Goal: Task Accomplishment & Management: Manage account settings

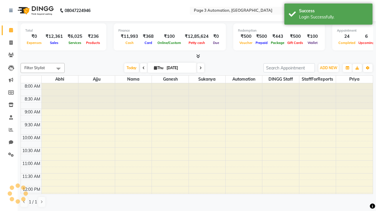
select select "en"
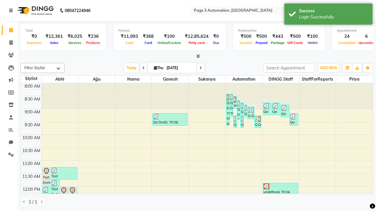
click at [12, 11] on icon at bounding box center [11, 11] width 4 height 4
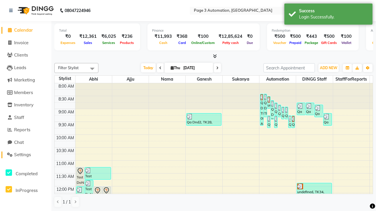
click at [26, 155] on span "Settings" at bounding box center [22, 155] width 17 height 6
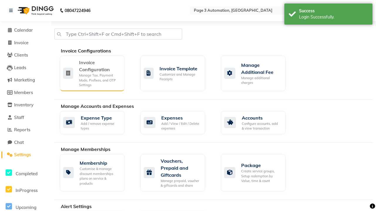
click at [92, 73] on div "Manage Tax, Payment Mode, Prefixes, and OTP Settings" at bounding box center [99, 80] width 41 height 15
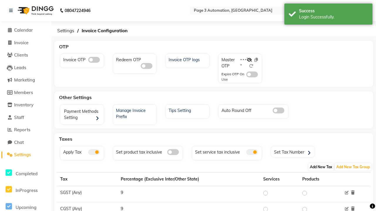
click at [321, 167] on span "Add New Tax" at bounding box center [320, 167] width 25 height 7
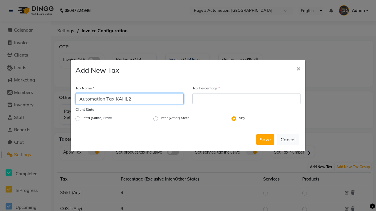
type input "Automation Tax KAHL2"
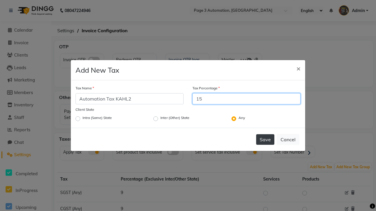
type input "15"
click at [265, 140] on button "Save" at bounding box center [265, 140] width 18 height 11
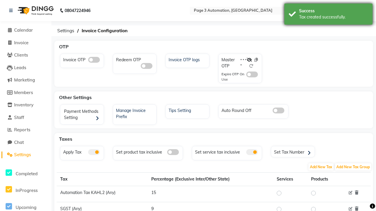
click at [328, 15] on div "Tax created successfully." at bounding box center [333, 17] width 69 height 6
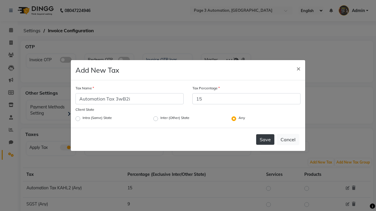
type input "15"
click at [265, 140] on button "Save" at bounding box center [265, 140] width 18 height 11
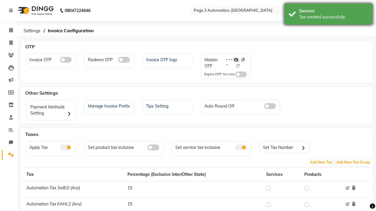
click at [328, 15] on div "Tax created successfully." at bounding box center [333, 17] width 69 height 6
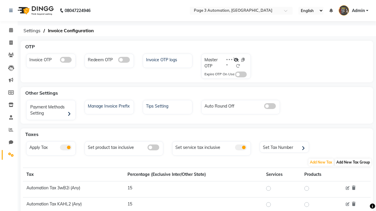
click at [353, 162] on span "Add New Tax Group" at bounding box center [353, 162] width 36 height 7
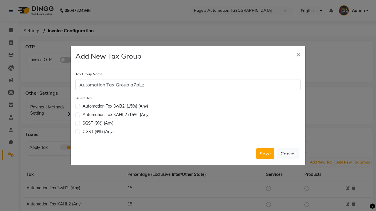
type input "Automation Tax Group a7pLz"
click at [78, 115] on label at bounding box center [77, 115] width 4 height 4
click at [78, 115] on input "checkbox" at bounding box center [77, 114] width 4 height 4
checkbox input "true"
click at [265, 154] on button "Save" at bounding box center [265, 154] width 18 height 11
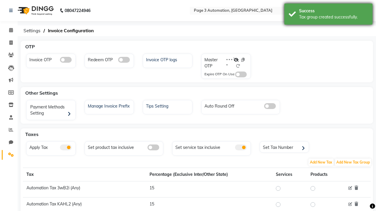
click at [328, 15] on div "Tax group created successfully." at bounding box center [333, 17] width 69 height 6
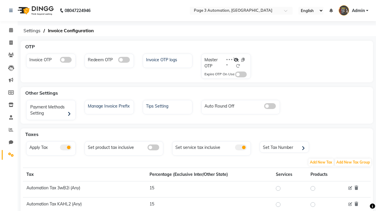
scroll to position [96, 0]
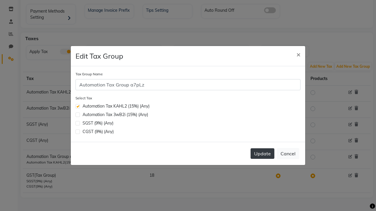
click at [78, 115] on label at bounding box center [77, 115] width 4 height 4
click at [78, 115] on input "checkbox" at bounding box center [77, 114] width 4 height 4
checkbox input "true"
click at [262, 154] on button "Update" at bounding box center [263, 154] width 24 height 11
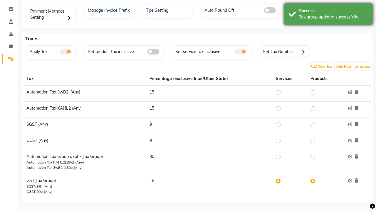
click at [328, 15] on div "Tax group updated successfully." at bounding box center [333, 17] width 69 height 6
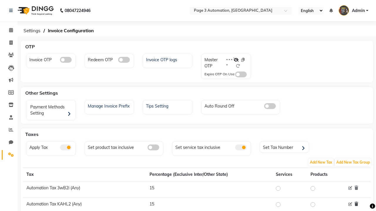
click at [356, 204] on icon at bounding box center [357, 204] width 4 height 4
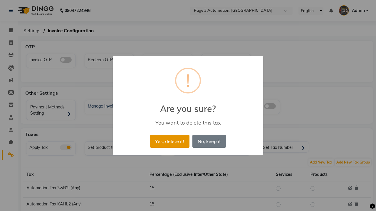
click at [169, 141] on button "Yes, delete it!" at bounding box center [169, 141] width 39 height 13
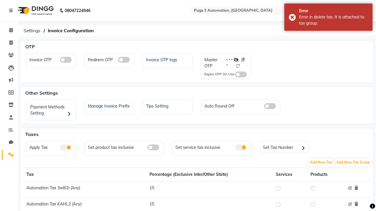
click at [328, 17] on div "Error in delete tax. It is attached to tax group." at bounding box center [333, 20] width 69 height 12
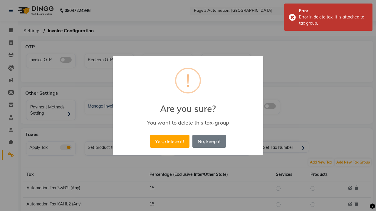
scroll to position [101, 0]
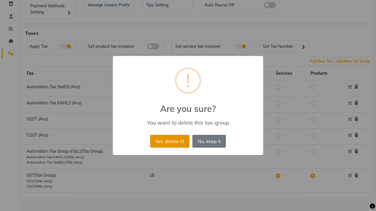
click at [169, 141] on button "Yes, delete it!" at bounding box center [169, 141] width 39 height 13
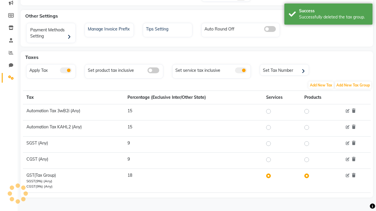
scroll to position [77, 0]
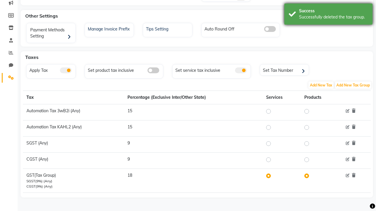
click at [328, 15] on div "Successfully deleted the tax group." at bounding box center [333, 17] width 69 height 6
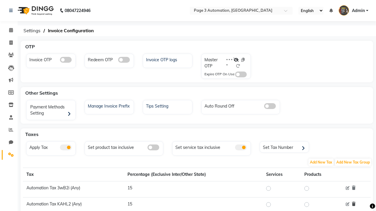
click at [353, 204] on icon at bounding box center [354, 204] width 4 height 4
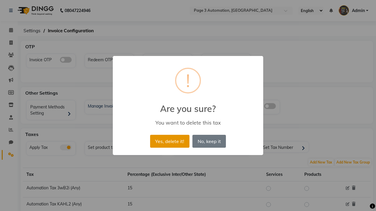
click at [169, 141] on button "Yes, delete it!" at bounding box center [169, 141] width 39 height 13
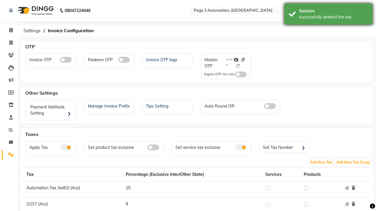
click at [328, 15] on div "successfully deleted the tax." at bounding box center [333, 17] width 69 height 6
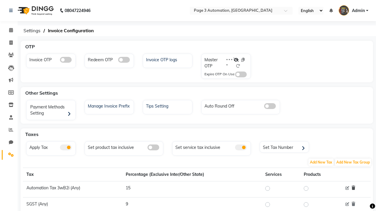
click at [353, 188] on icon at bounding box center [354, 188] width 4 height 4
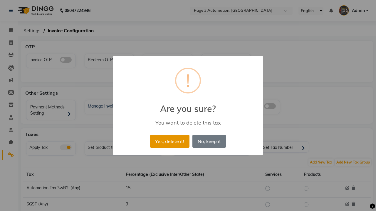
click at [169, 141] on button "Yes, delete it!" at bounding box center [169, 141] width 39 height 13
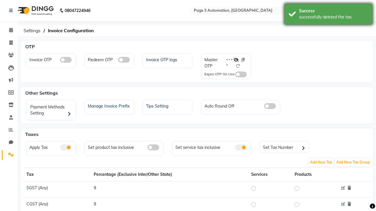
click at [328, 15] on div "successfully deleted the tax." at bounding box center [333, 17] width 69 height 6
